Goal: Information Seeking & Learning: Check status

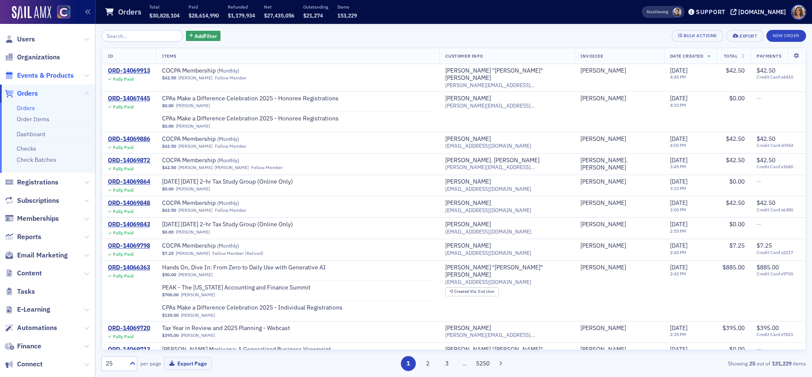
click at [62, 75] on span "Events & Products" at bounding box center [45, 75] width 57 height 9
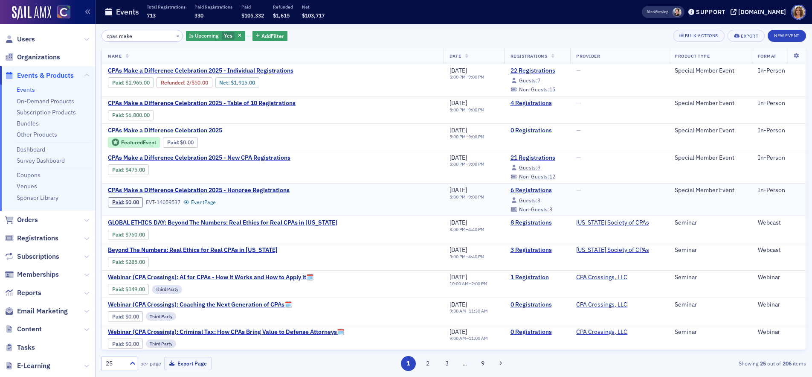
type input "cpas make"
click at [510, 190] on link "6 Registrations" at bounding box center [537, 190] width 54 height 8
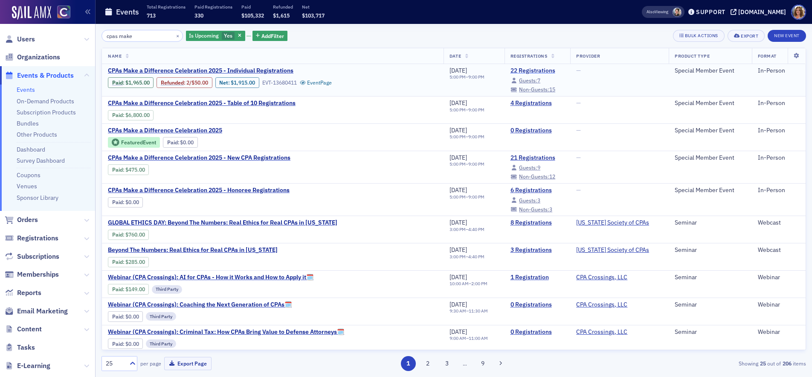
click at [510, 70] on link "22 Registrations" at bounding box center [537, 71] width 54 height 8
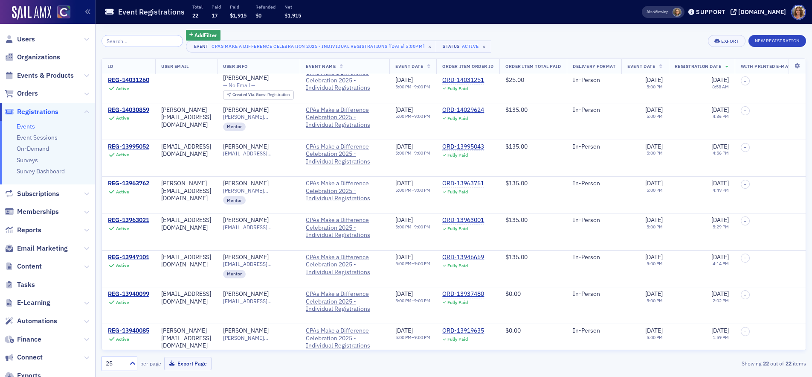
scroll to position [534, 0]
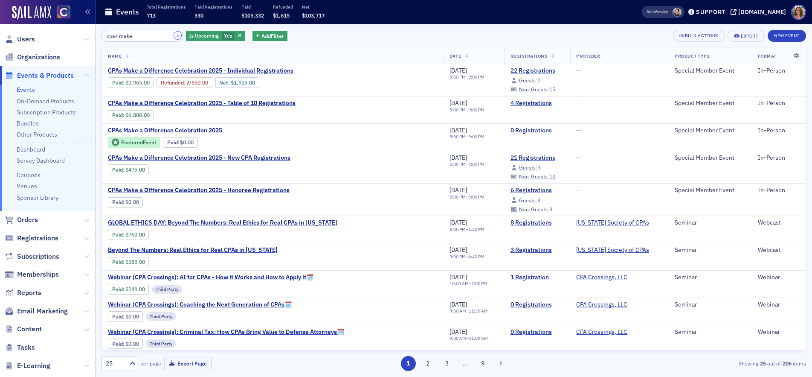
click at [174, 36] on button "×" at bounding box center [178, 36] width 8 height 8
